Goal: Task Accomplishment & Management: Use online tool/utility

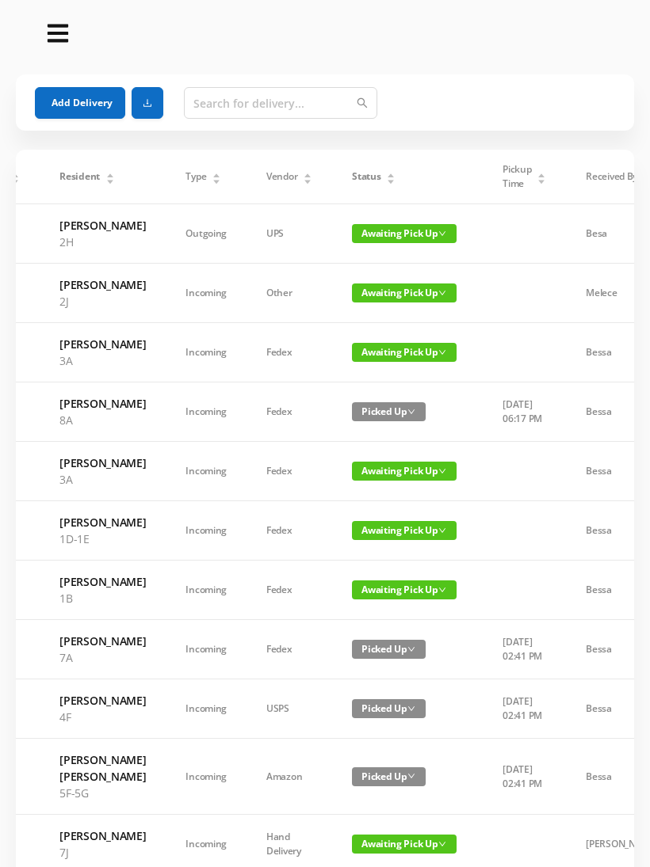
scroll to position [0, 48]
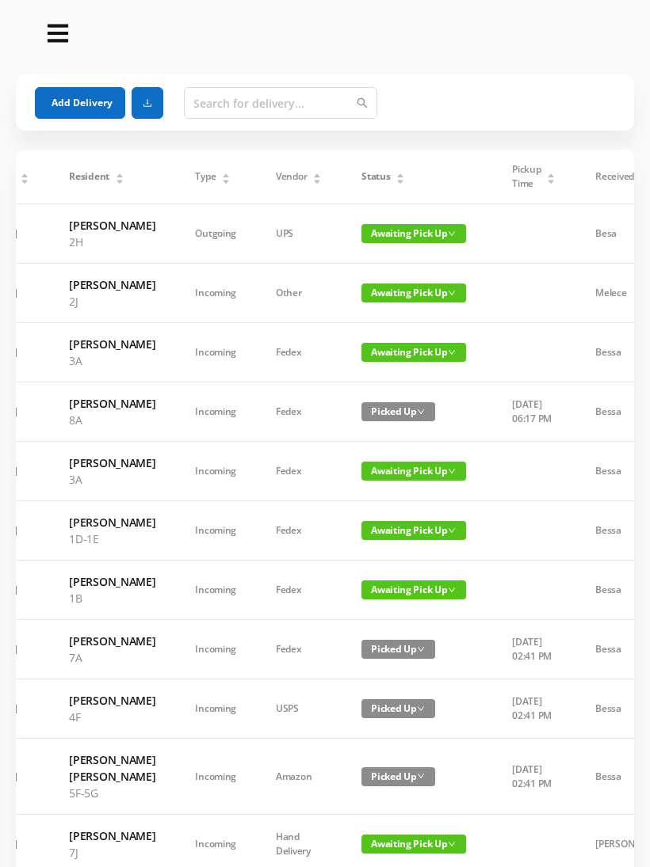
click at [416, 362] on span "Awaiting Pick Up" at bounding box center [413, 352] width 105 height 19
click at [397, 451] on link "Picked Up" at bounding box center [399, 441] width 103 height 25
click at [404, 481] on span "Awaiting Pick Up" at bounding box center [413, 471] width 105 height 19
click at [401, 568] on link "Picked Up" at bounding box center [399, 560] width 103 height 25
click at [402, 540] on span "Awaiting Pick Up" at bounding box center [413, 530] width 105 height 19
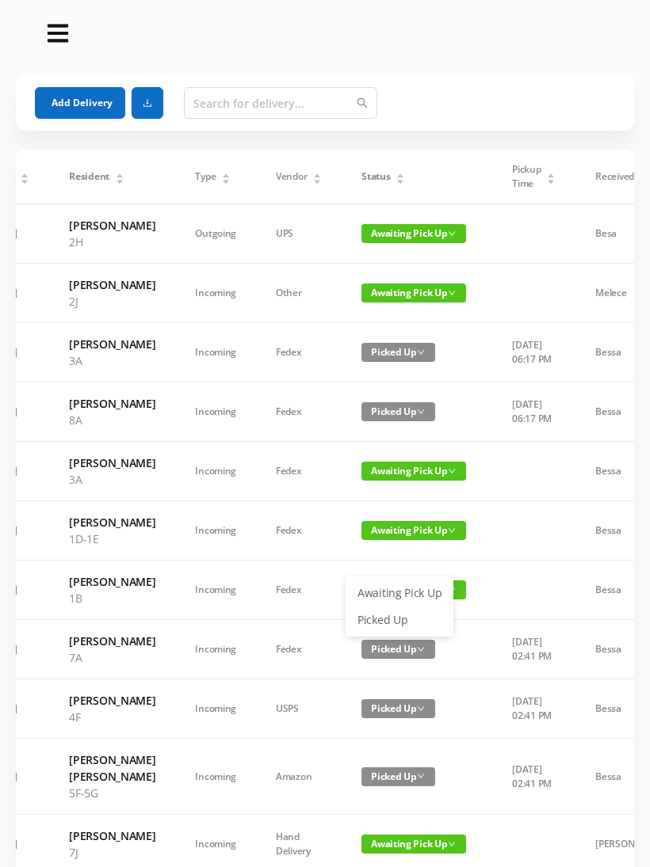
click at [388, 627] on link "Picked Up" at bounding box center [399, 620] width 103 height 25
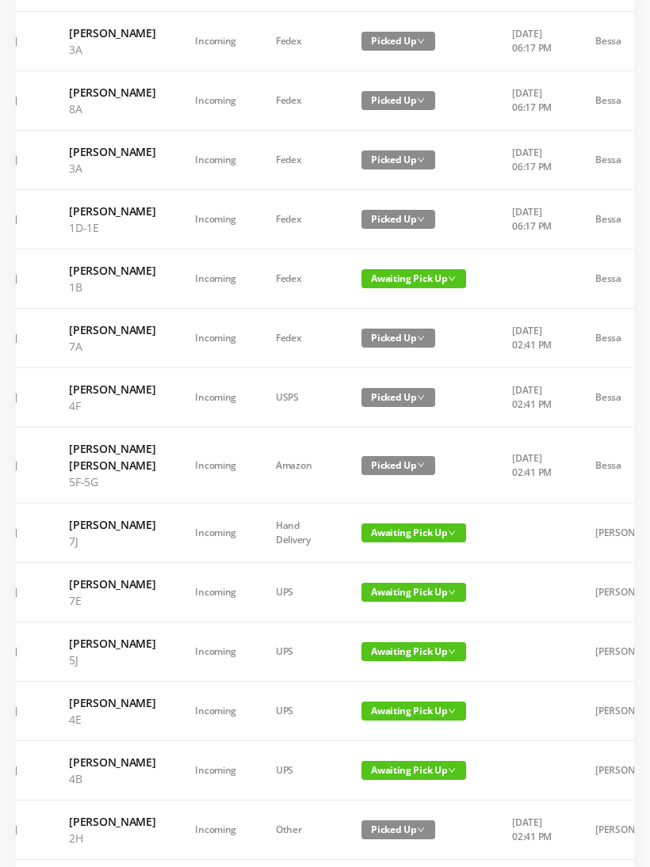
scroll to position [311, 0]
click at [397, 543] on span "Awaiting Pick Up" at bounding box center [413, 533] width 105 height 19
click at [382, 665] on link "Picked Up" at bounding box center [399, 663] width 103 height 25
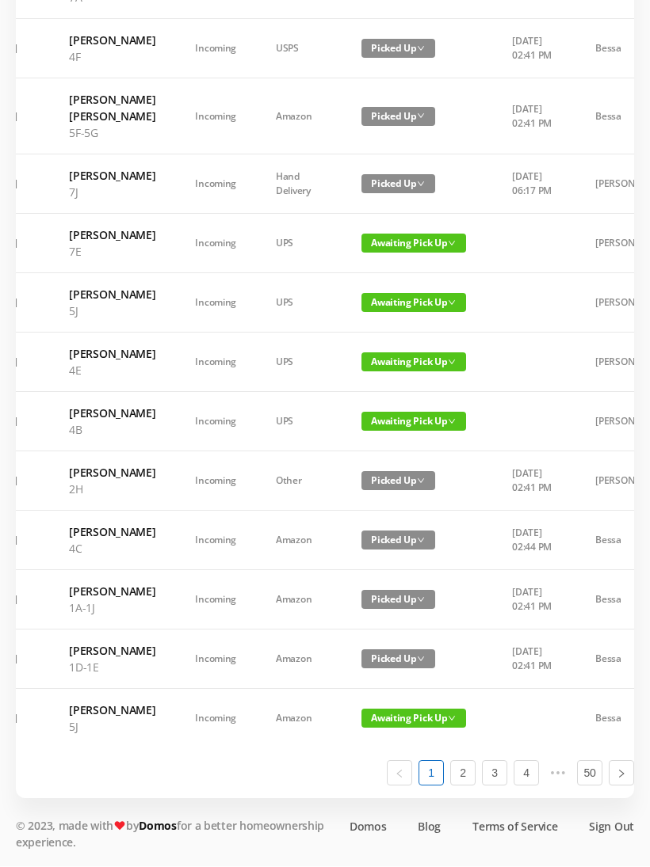
scroll to position [724, 0]
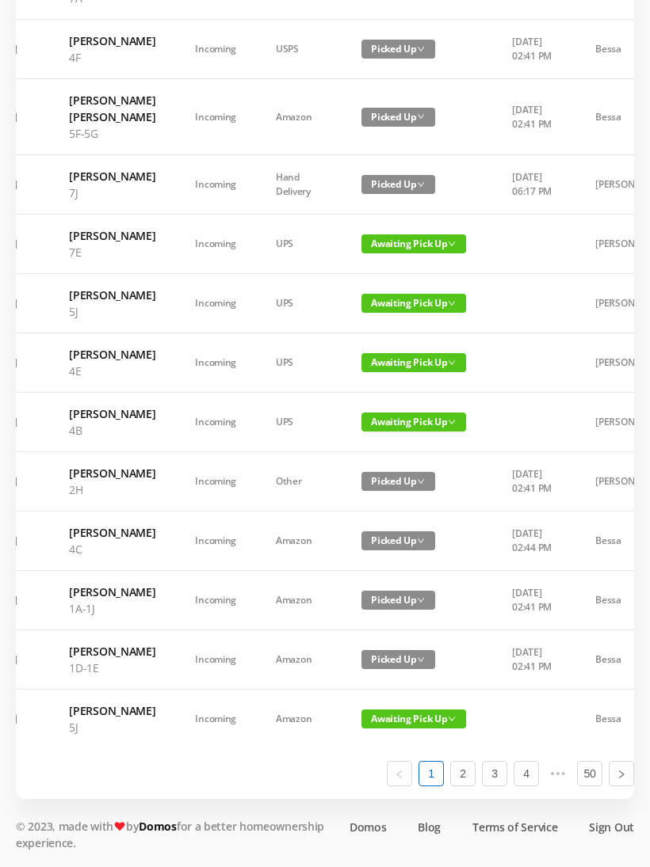
click at [394, 432] on span "Awaiting Pick Up" at bounding box center [413, 422] width 105 height 19
click at [376, 607] on link "Picked Up" at bounding box center [399, 619] width 103 height 25
click at [466, 786] on link "2" at bounding box center [463, 774] width 24 height 24
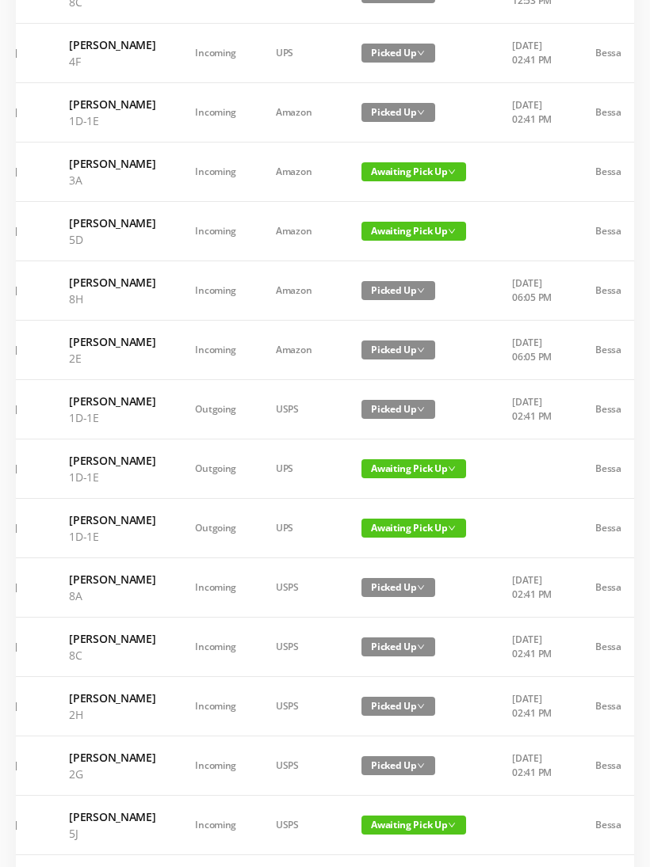
scroll to position [234, 0]
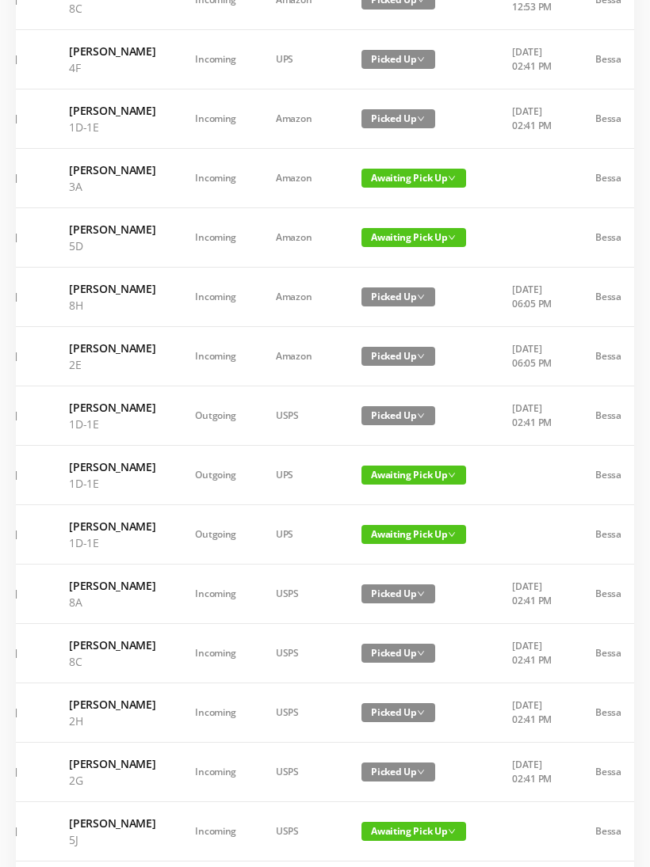
click at [390, 188] on span "Awaiting Pick Up" at bounding box center [413, 178] width 105 height 19
click at [380, 263] on link "Picked Up" at bounding box center [396, 267] width 103 height 25
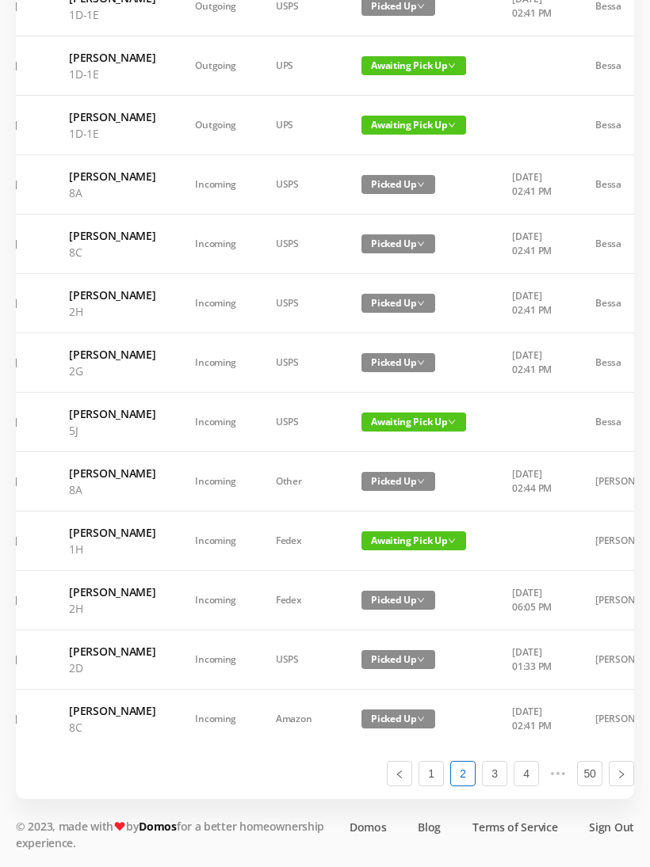
scroll to position [848, 0]
click at [494, 786] on link "3" at bounding box center [494, 774] width 24 height 24
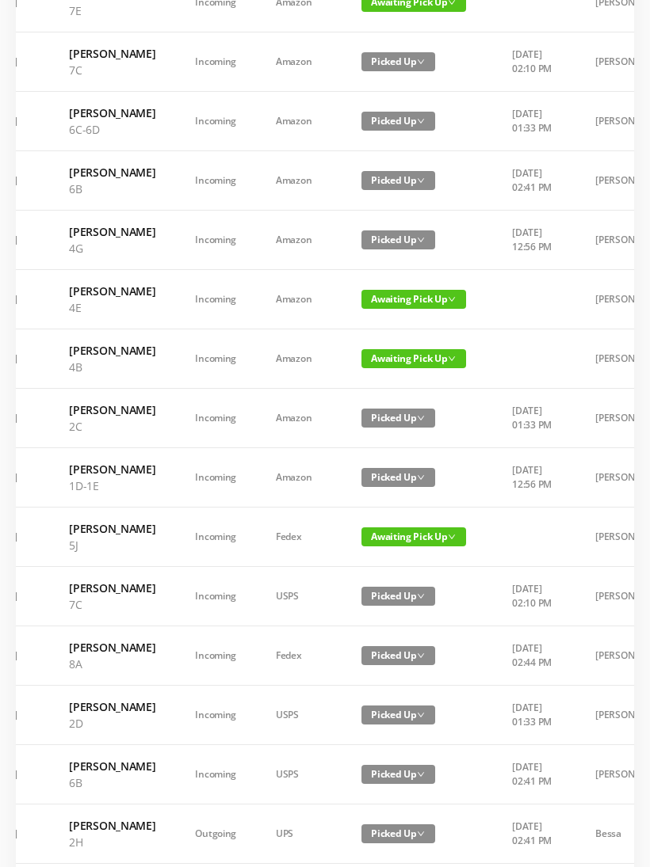
scroll to position [350, 0]
click at [395, 368] on span "Awaiting Pick Up" at bounding box center [413, 358] width 105 height 19
click at [387, 511] on link "Picked Up" at bounding box center [398, 514] width 103 height 25
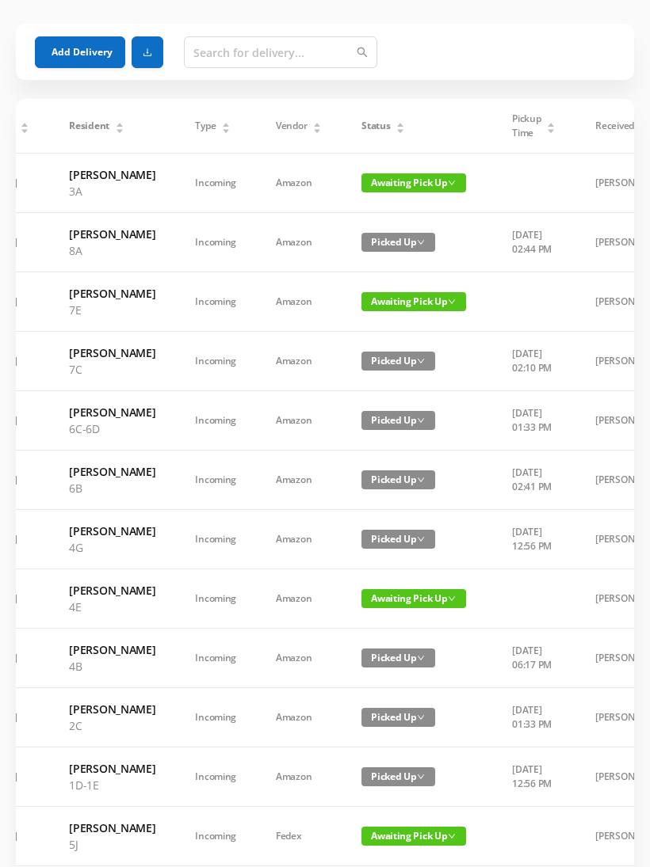
scroll to position [51, 0]
click at [412, 181] on span "Awaiting Pick Up" at bounding box center [413, 182] width 105 height 19
click at [391, 231] on link "Picked Up" at bounding box center [398, 239] width 103 height 25
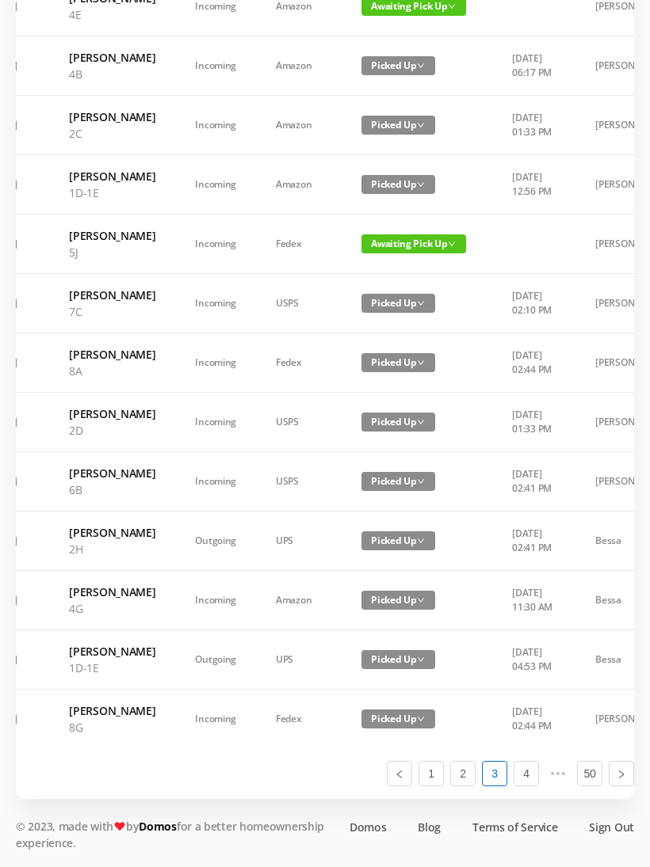
scroll to position [848, 0]
click at [525, 786] on link "4" at bounding box center [526, 774] width 24 height 24
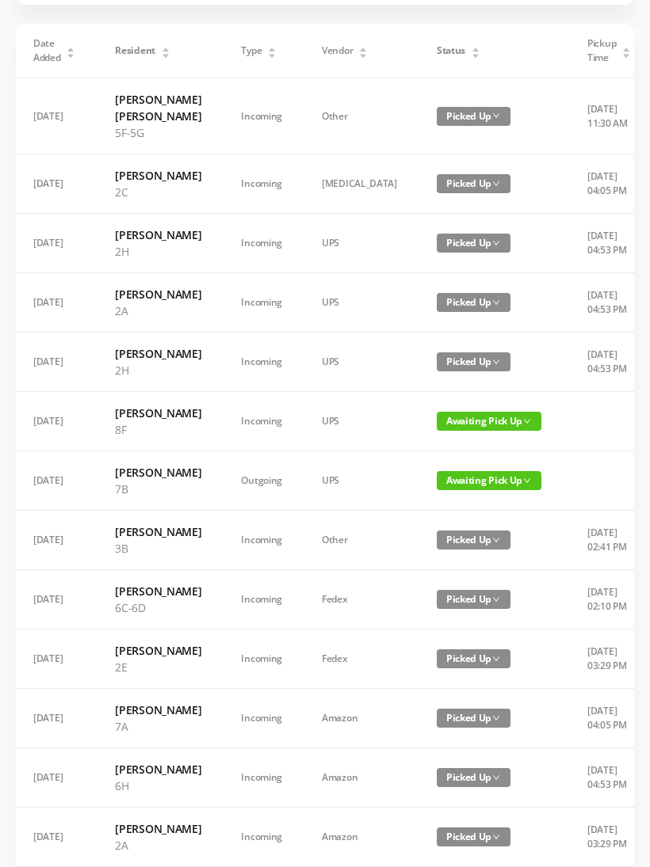
scroll to position [126, 0]
click at [437, 490] on span "Awaiting Pick Up" at bounding box center [489, 480] width 105 height 19
click at [426, 646] on link "Picked Up" at bounding box center [436, 644] width 103 height 25
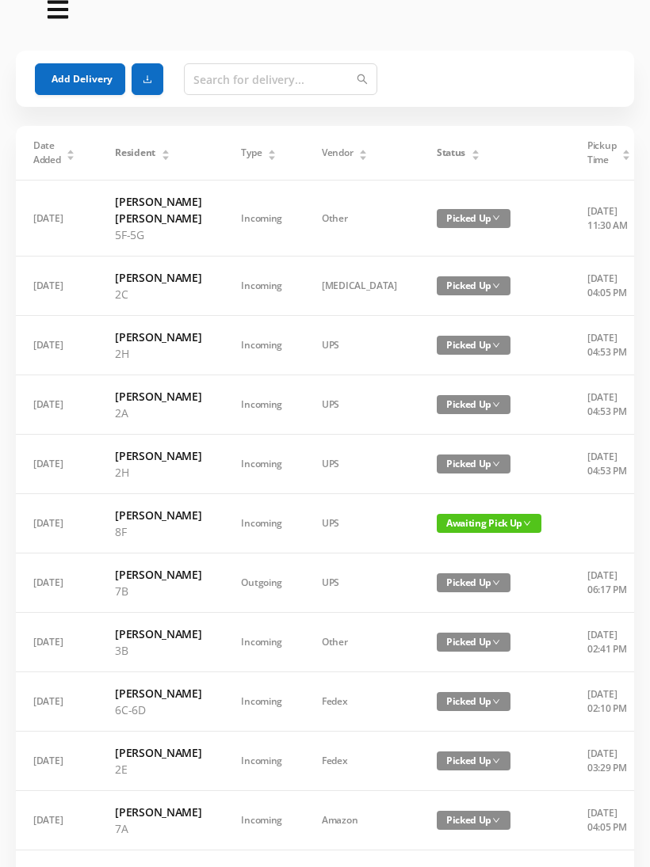
scroll to position [0, 0]
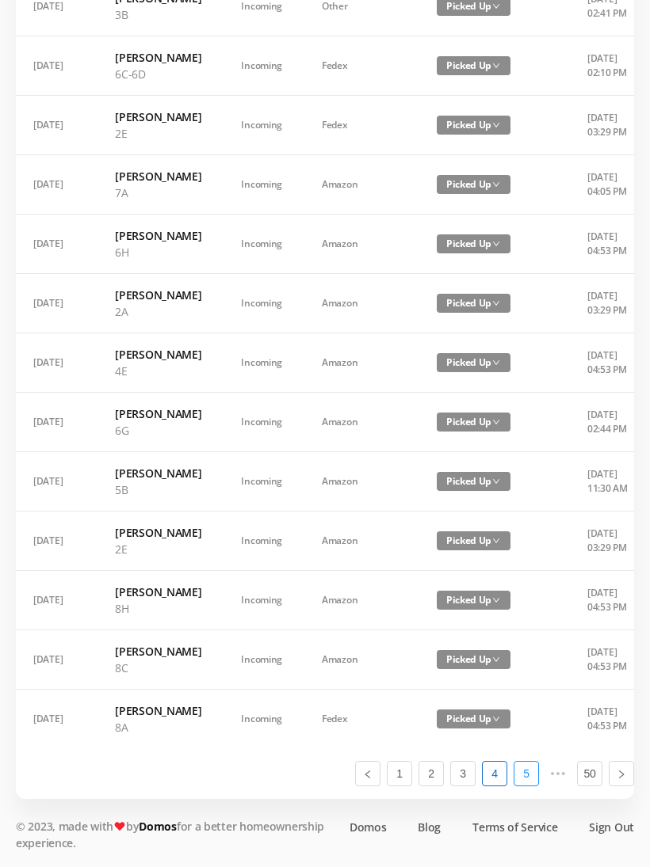
click at [525, 786] on link "5" at bounding box center [526, 774] width 24 height 24
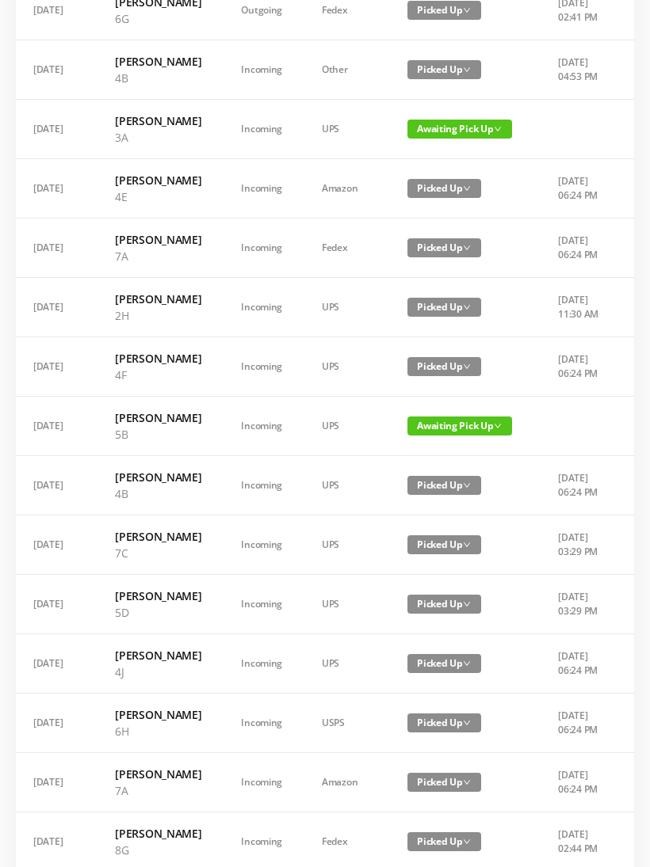
scroll to position [223, 0]
click at [449, 436] on span "Awaiting Pick Up" at bounding box center [459, 426] width 105 height 19
click at [438, 560] on link "Picked Up" at bounding box center [449, 556] width 103 height 25
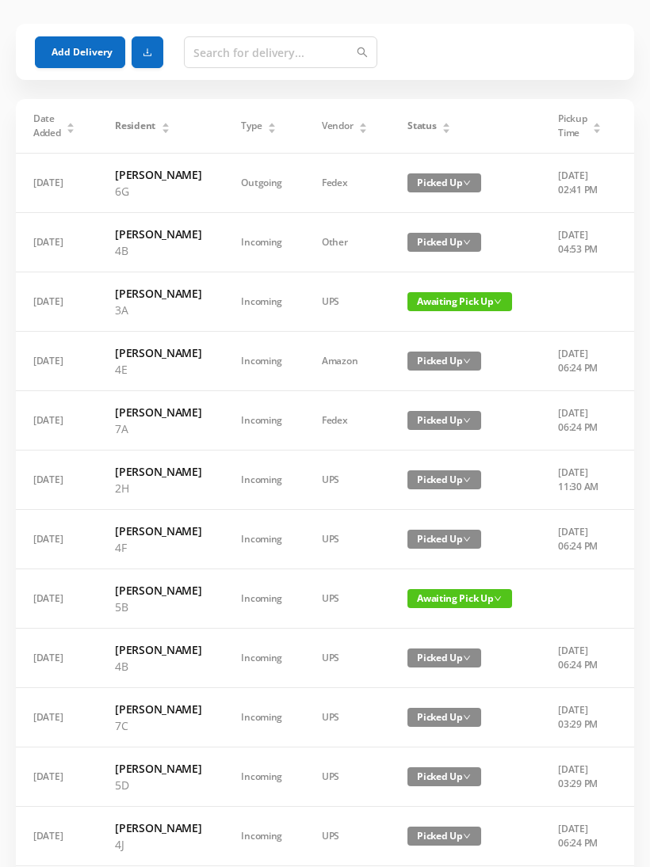
scroll to position [42, 0]
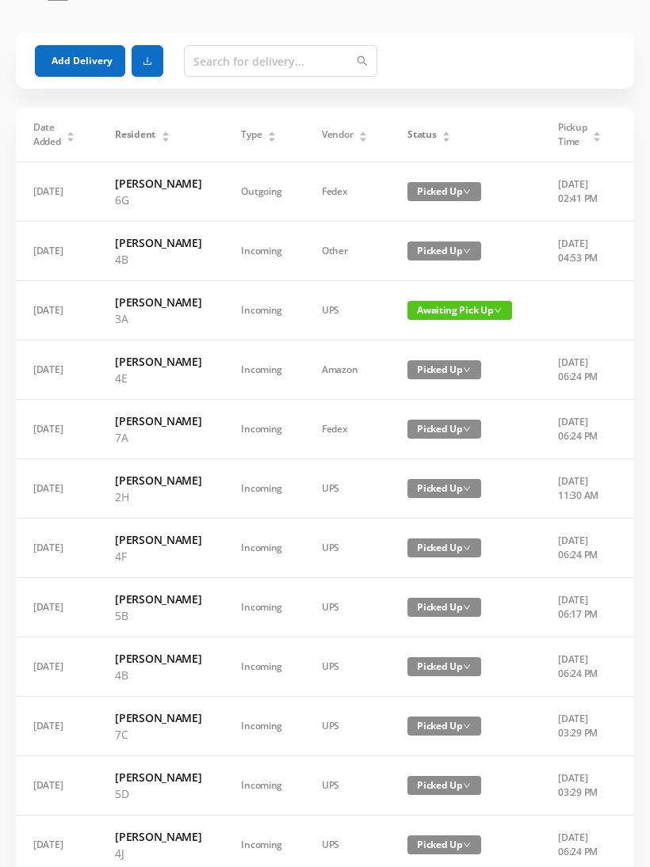
click at [450, 320] on span "Awaiting Pick Up" at bounding box center [459, 310] width 105 height 19
click at [433, 379] on link "Picked Up" at bounding box center [449, 383] width 103 height 25
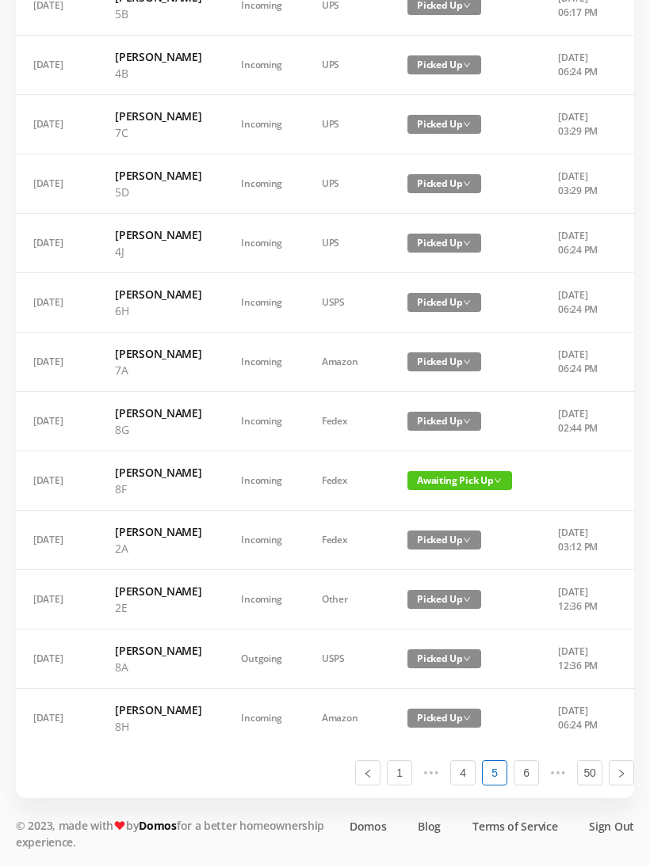
scroll to position [831, 0]
click at [524, 786] on link "6" at bounding box center [526, 774] width 24 height 24
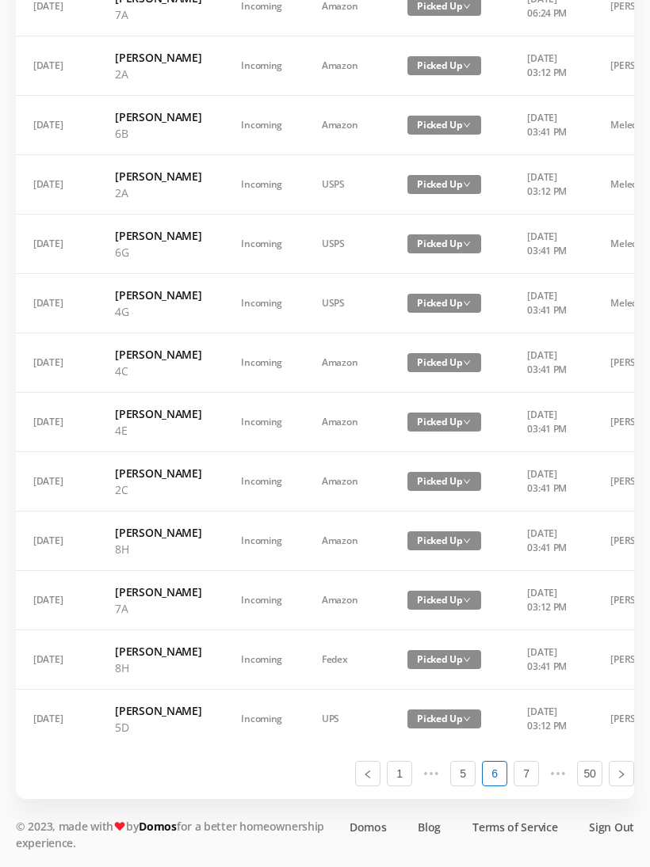
scroll to position [898, 0]
click at [409, 786] on link "1" at bounding box center [399, 774] width 24 height 24
